Goal: Information Seeking & Learning: Learn about a topic

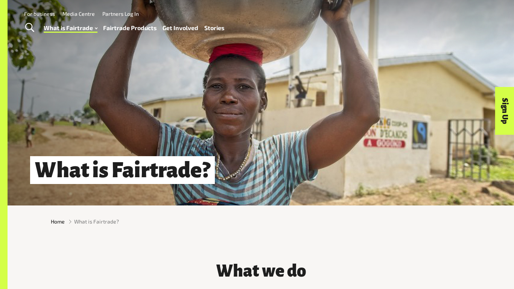
click at [86, 25] on link "What is Fairtrade" at bounding box center [71, 28] width 54 height 11
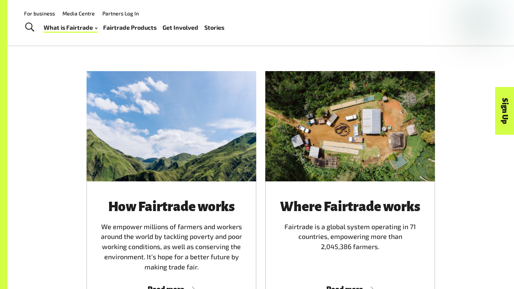
scroll to position [369, 0]
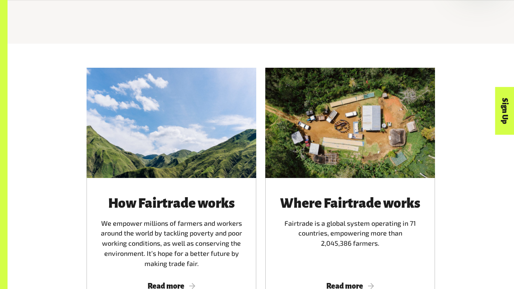
click at [206, 155] on div at bounding box center [171, 123] width 170 height 110
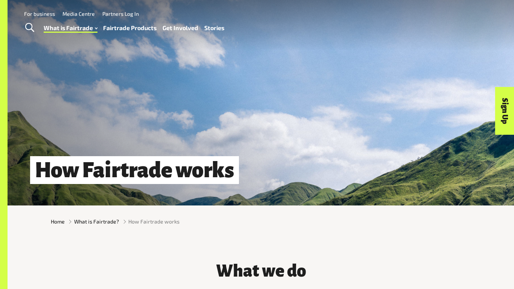
click at [206, 155] on div "How Fairtrade works" at bounding box center [261, 102] width 506 height 205
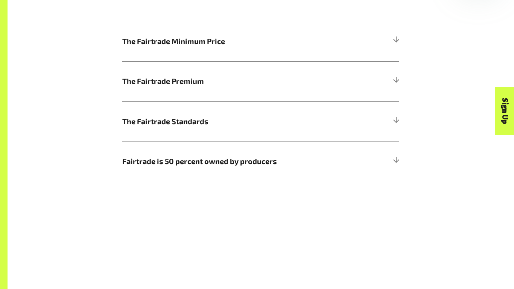
scroll to position [436, 0]
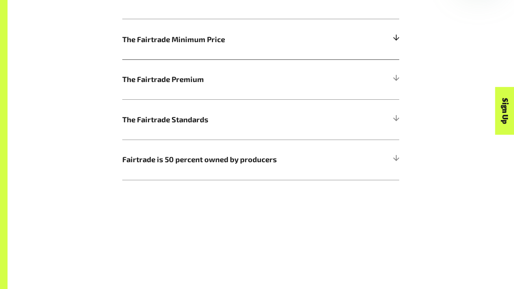
click at [235, 50] on h5 "The Fairtrade Minimum Price" at bounding box center [260, 39] width 277 height 40
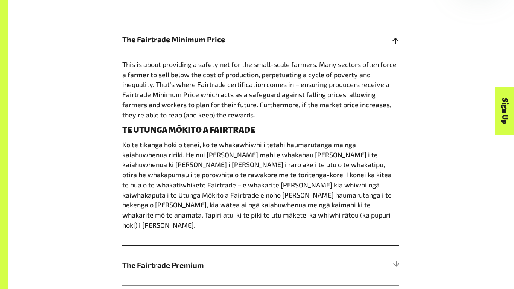
click at [235, 50] on h5 "The Fairtrade Minimum Price" at bounding box center [260, 39] width 277 height 40
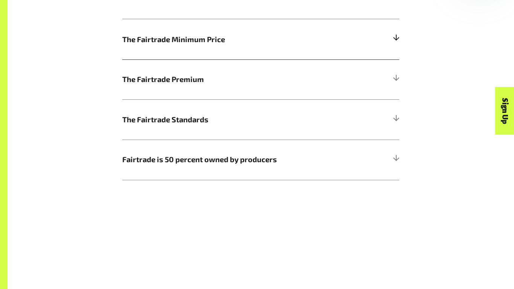
click at [234, 49] on h5 "The Fairtrade Minimum Price" at bounding box center [260, 39] width 277 height 40
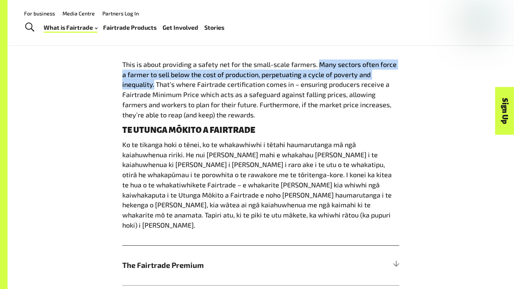
drag, startPoint x: 319, startPoint y: 63, endPoint x: 154, endPoint y: 86, distance: 166.3
click at [154, 86] on span "This is about providing a safety net for the small-scale farmers. Many sectors …" at bounding box center [259, 89] width 274 height 59
copy span "Many sectors often force a farmer to sell below the cost of production, perpetu…"
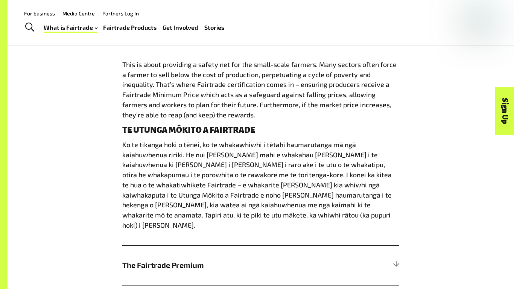
click at [229, 87] on span "This is about providing a safety net for the small-scale farmers. Many sectors …" at bounding box center [259, 89] width 274 height 59
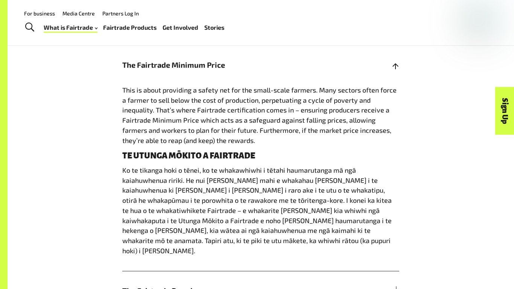
scroll to position [407, 0]
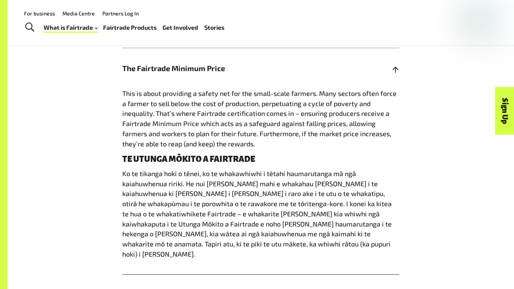
click at [292, 61] on h5 "The Fairtrade Minimum Price" at bounding box center [260, 68] width 277 height 40
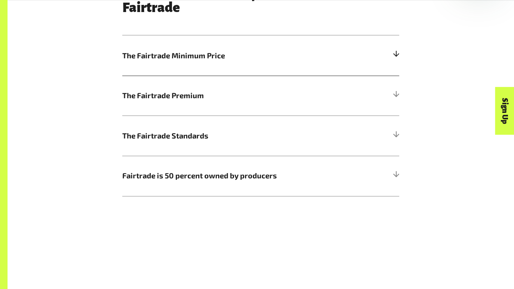
scroll to position [425, 0]
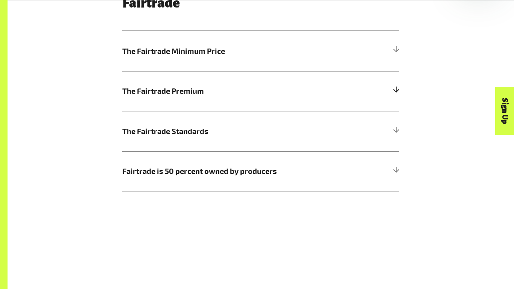
click at [268, 98] on h5 "The Fairtrade Premium" at bounding box center [260, 91] width 277 height 40
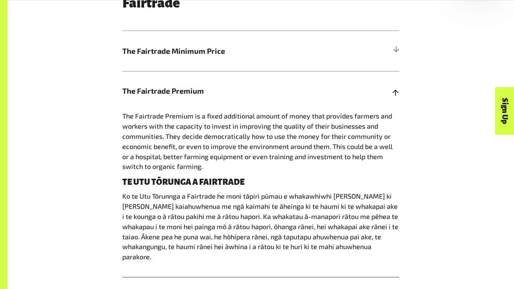
click at [268, 98] on h5 "The Fairtrade Premium" at bounding box center [260, 91] width 277 height 40
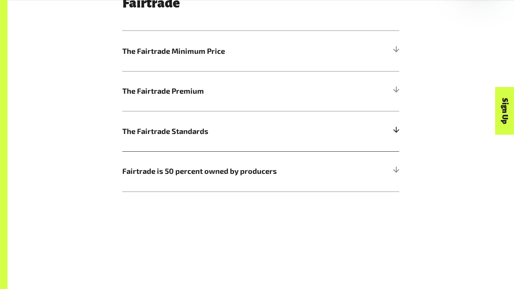
click at [232, 139] on h5 "The Fairtrade Standards" at bounding box center [260, 131] width 277 height 40
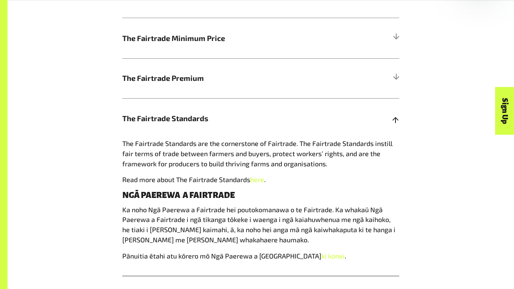
scroll to position [438, 0]
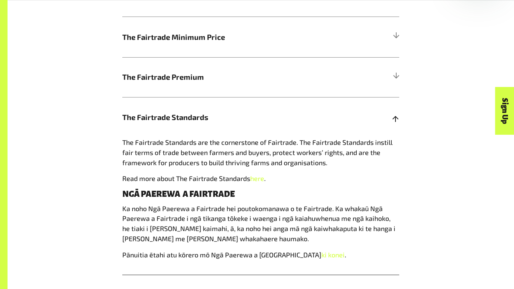
click at [217, 123] on h5 "The Fairtrade Standards" at bounding box center [260, 117] width 277 height 40
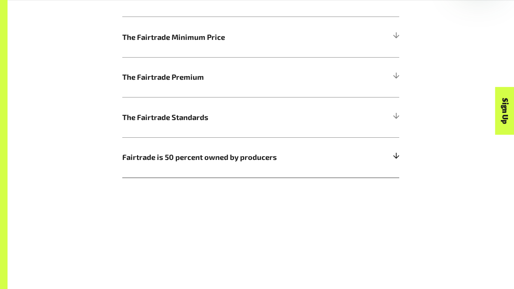
click at [244, 171] on h5 "Fairtrade is 50 percent owned by producers" at bounding box center [260, 157] width 277 height 40
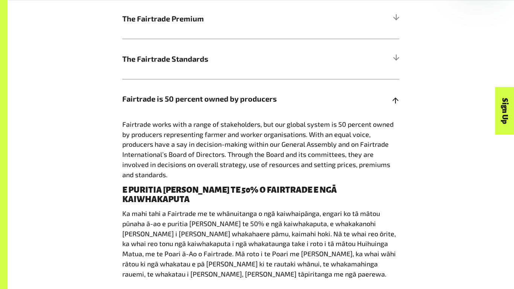
scroll to position [498, 0]
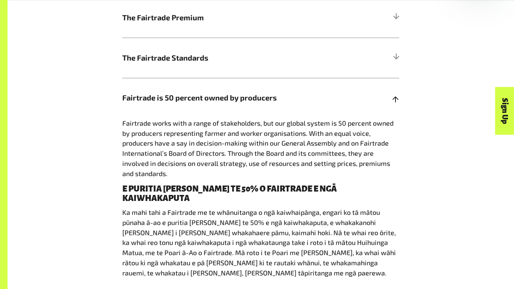
click at [225, 150] on span "Fairtrade works with a range of stakeholders, but our global system is 50 perce…" at bounding box center [257, 148] width 271 height 59
click at [238, 98] on span "Fairtrade is 50 percent owned by producers" at bounding box center [226, 97] width 208 height 11
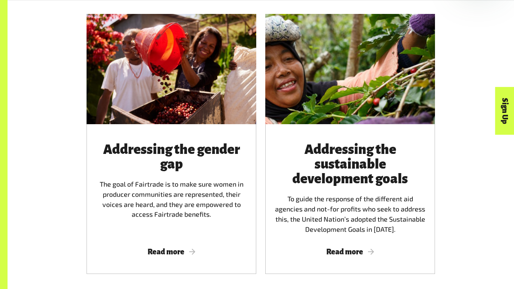
scroll to position [632, 0]
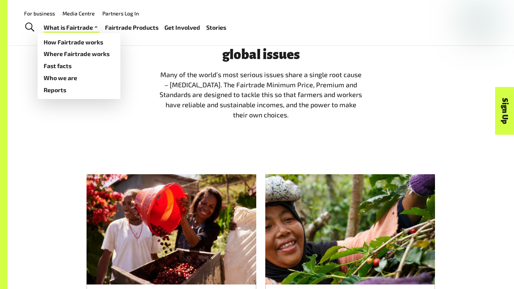
click at [79, 28] on link "What is Fairtrade" at bounding box center [72, 27] width 56 height 11
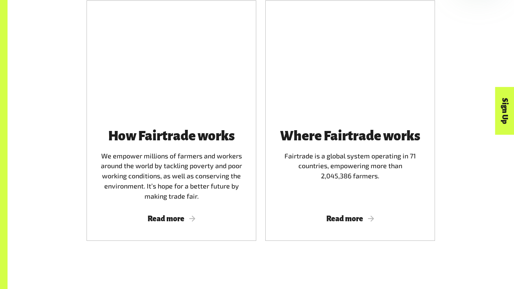
scroll to position [439, 0]
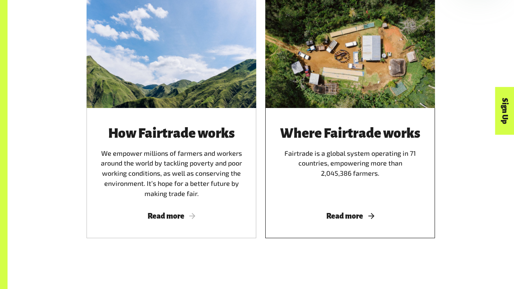
click at [350, 74] on div at bounding box center [350, 53] width 170 height 110
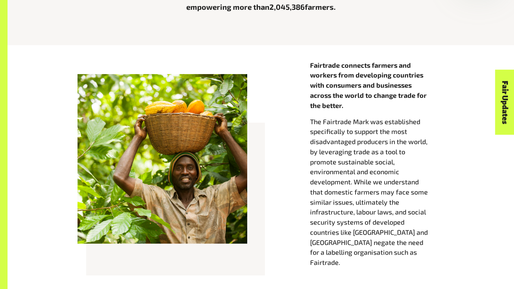
scroll to position [270, 0]
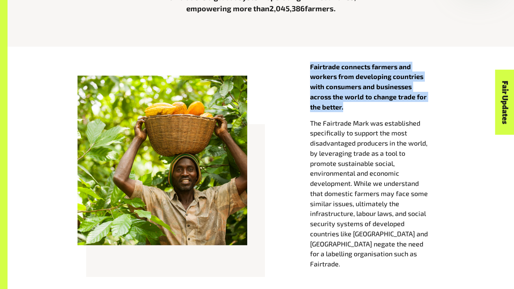
drag, startPoint x: 310, startPoint y: 65, endPoint x: 346, endPoint y: 109, distance: 56.9
click at [346, 109] on p "Fairtrade connects farmers and workers from developing countries with consumers…" at bounding box center [377, 87] width 134 height 50
copy strong "Fairtrade connects farmers and workers from developing countries with consumers…"
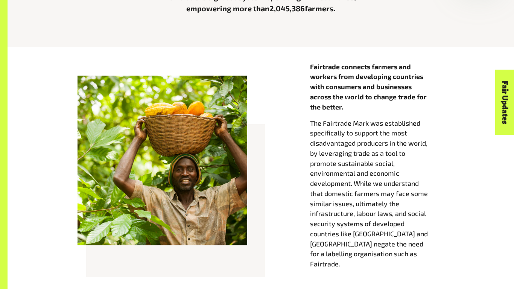
click at [279, 121] on div "Fairtrade connects farmers and workers from developing countries with consumers…" at bounding box center [260, 181] width 429 height 238
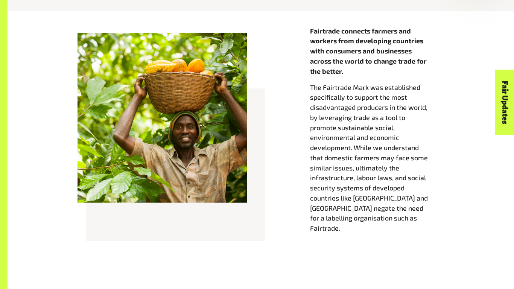
scroll to position [307, 0]
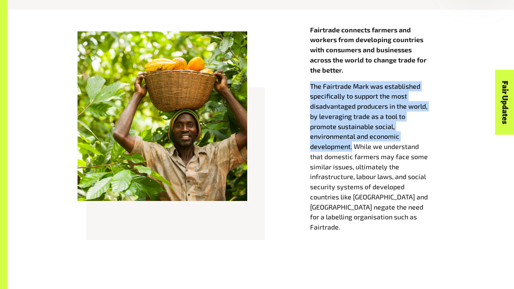
drag, startPoint x: 310, startPoint y: 85, endPoint x: 382, endPoint y: 135, distance: 88.4
click at [382, 135] on p "The Fairtrade Mark was established specifically to support the most disadvantag…" at bounding box center [377, 156] width 134 height 151
copy p "The Fairtrade Mark was established specifically to support the most disadvantag…"
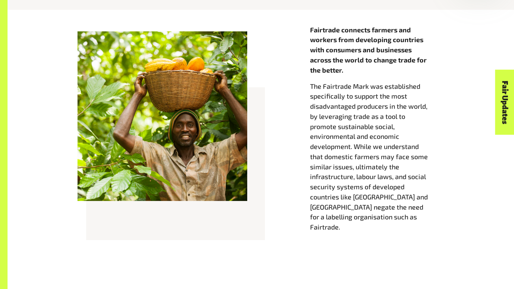
click at [295, 186] on div "Fairtrade connects farmers and workers from developing countries with consumers…" at bounding box center [260, 144] width 429 height 238
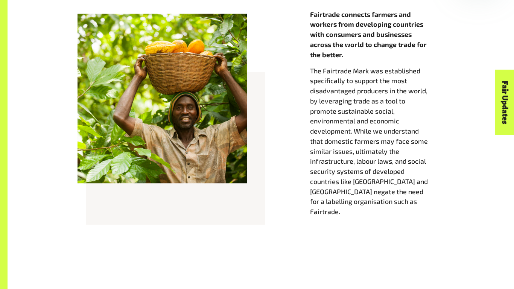
scroll to position [0, 0]
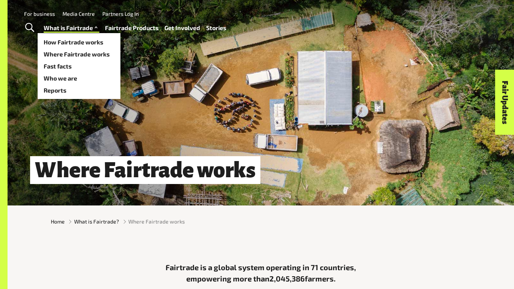
click at [66, 31] on link "What is Fairtrade" at bounding box center [72, 28] width 56 height 11
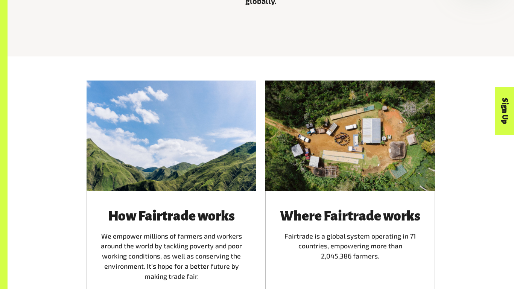
scroll to position [363, 0]
